Goal: Contribute content: Add original content to the website for others to see

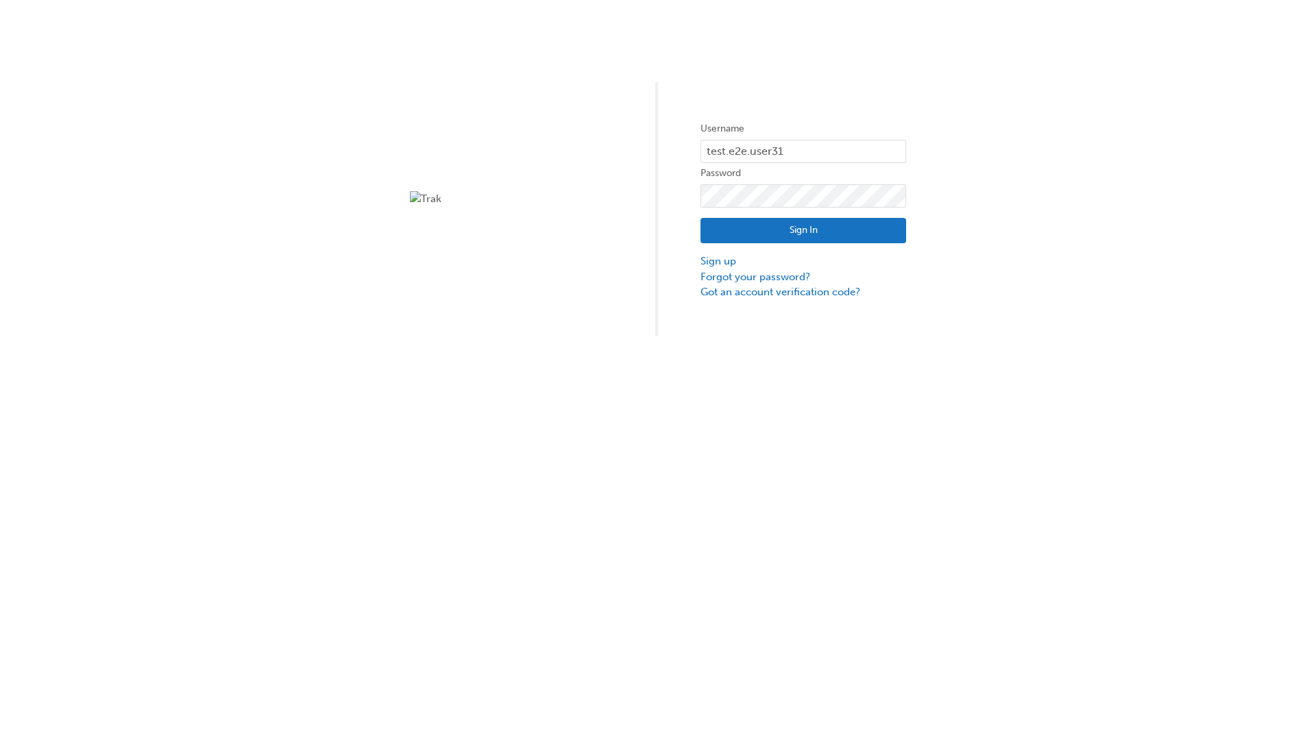
type input "test.e2e.user31"
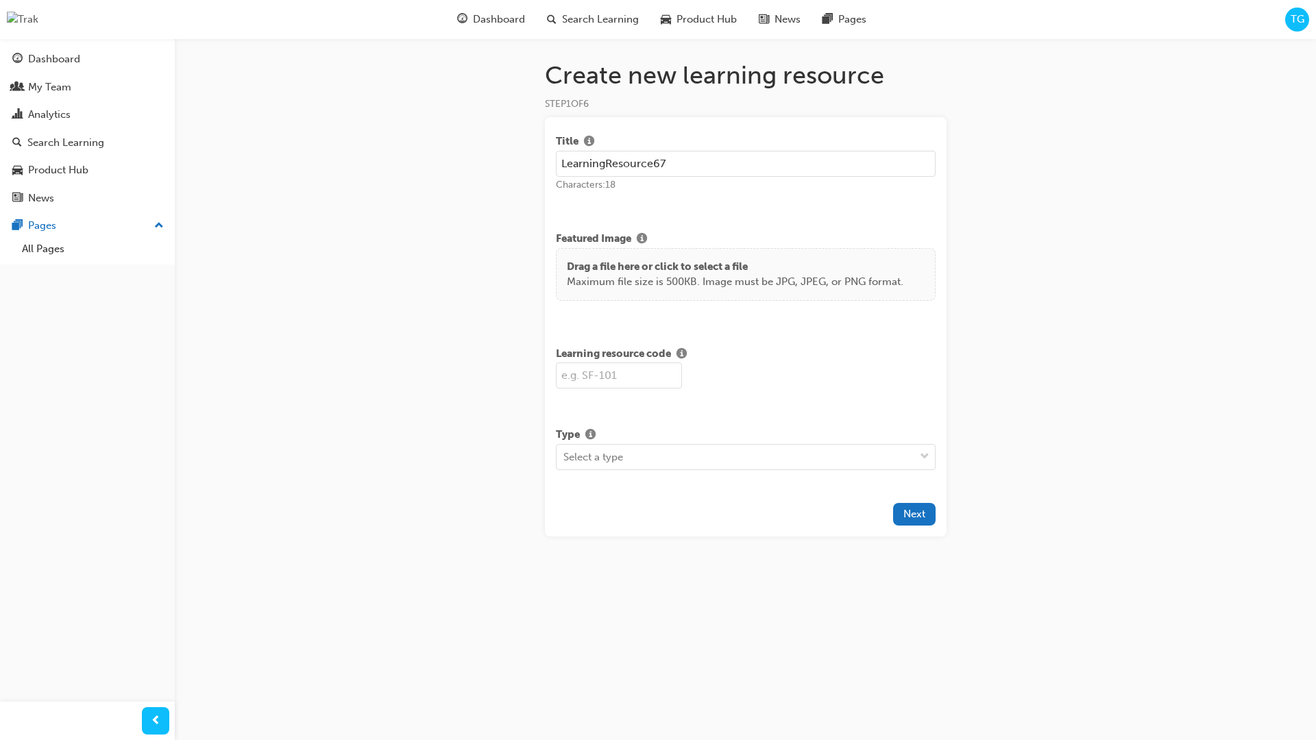
type input "LearningResource67"
type input "LR67"
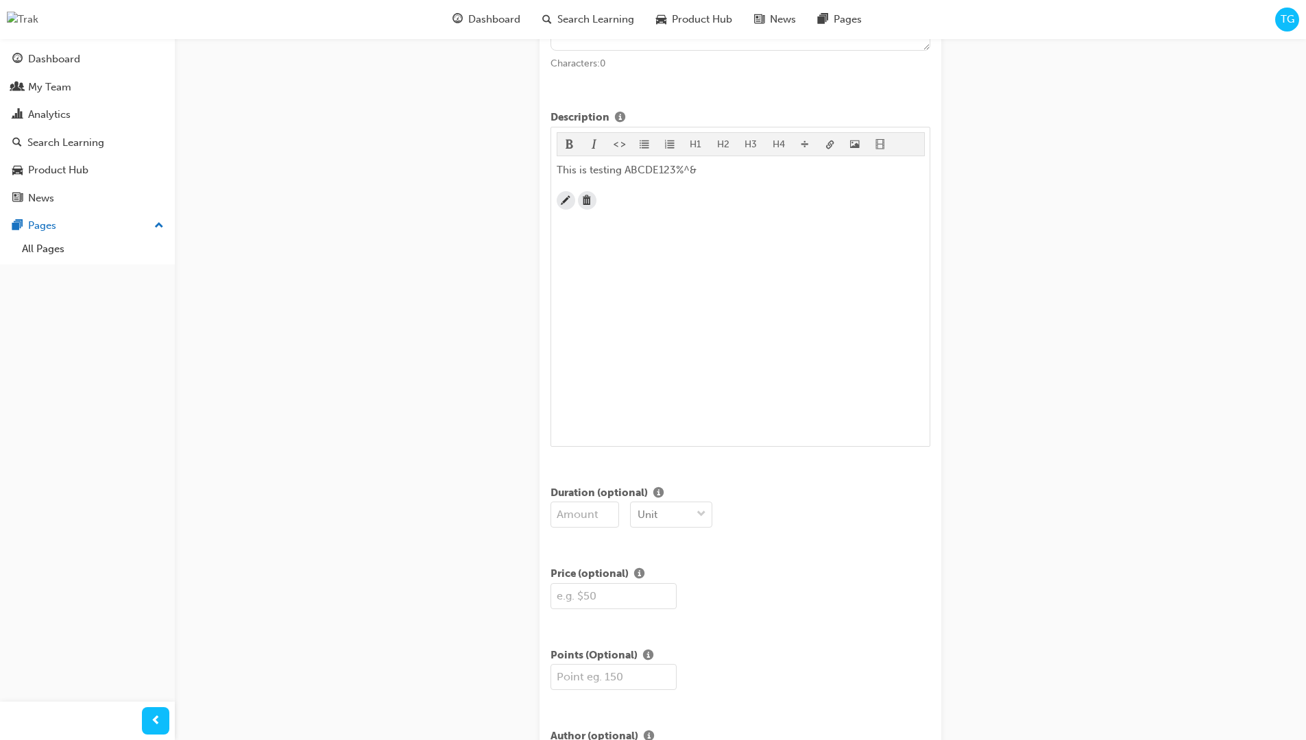
scroll to position [332, 0]
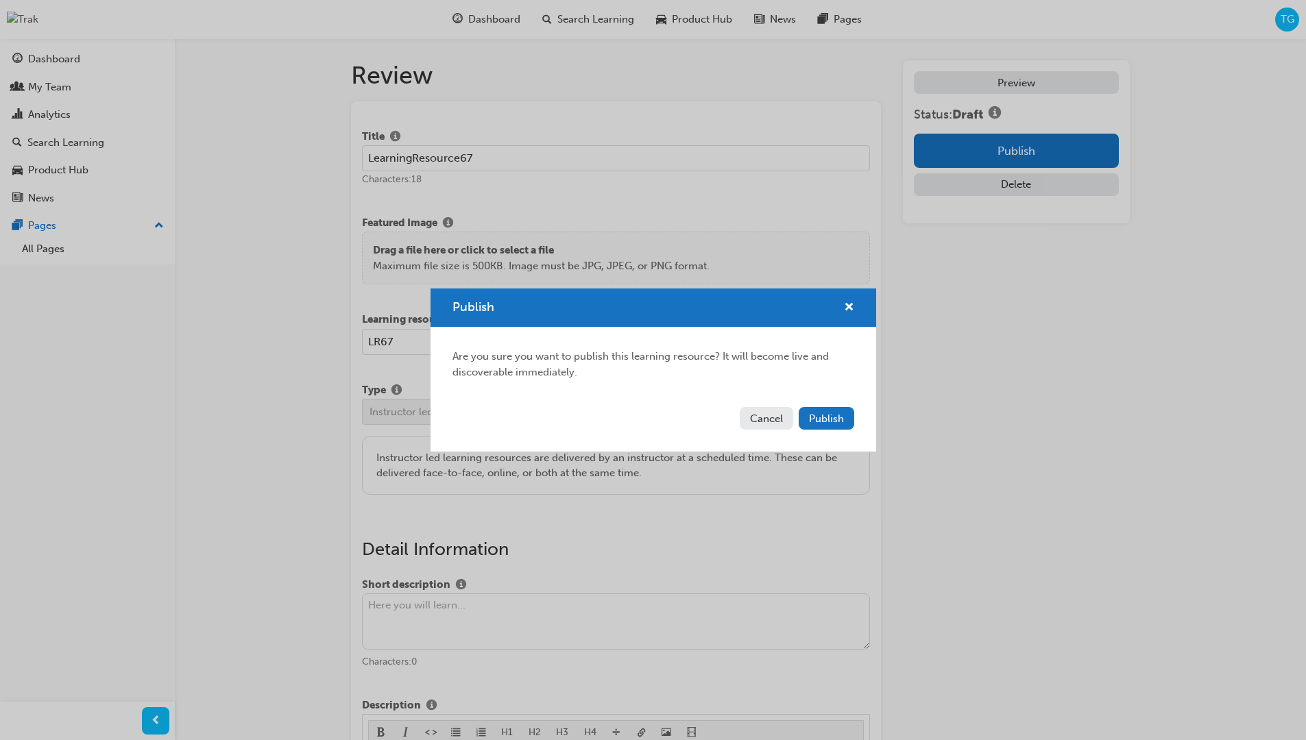
scroll to position [262, 0]
